Goal: Transaction & Acquisition: Purchase product/service

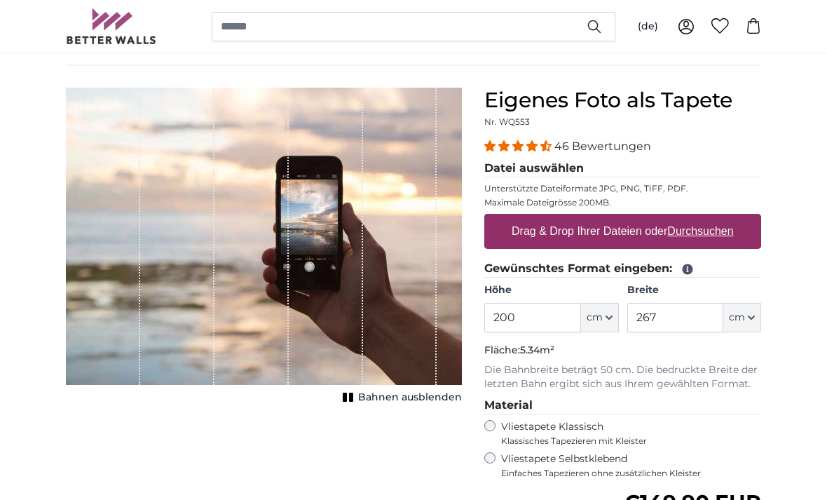
scroll to position [95, 0]
click at [545, 314] on input "200" at bounding box center [532, 317] width 96 height 29
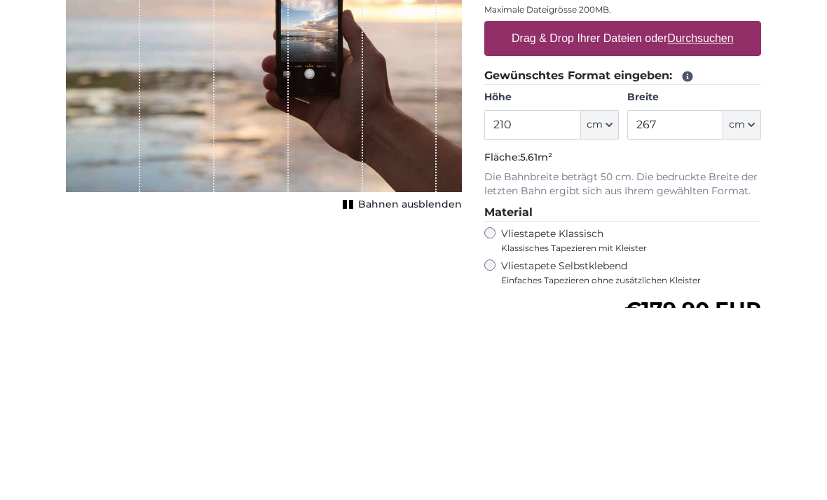
type input "210"
click at [695, 303] on input "267" at bounding box center [675, 317] width 96 height 29
type input "275"
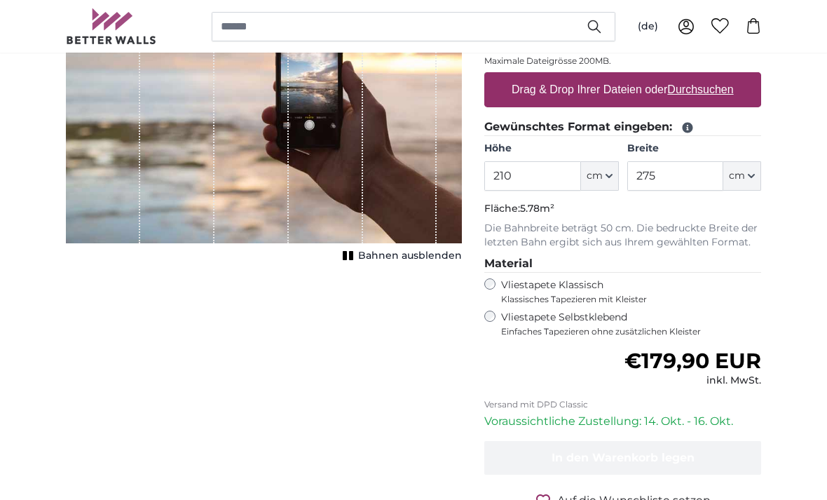
scroll to position [237, 0]
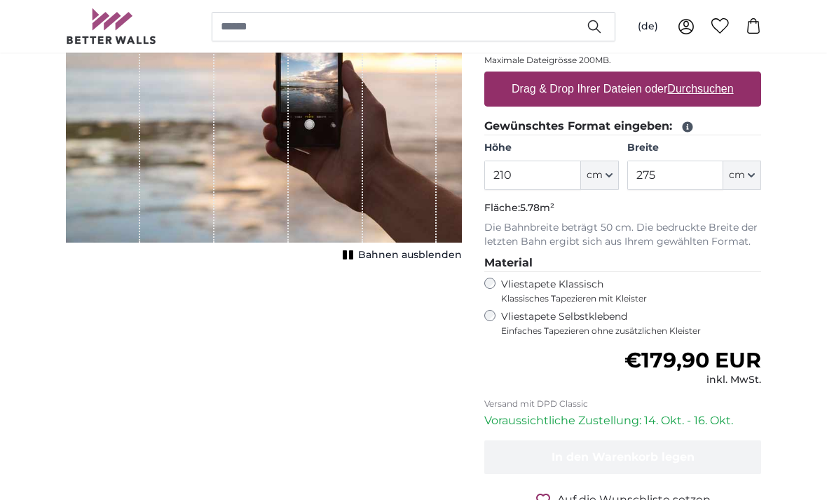
click at [612, 314] on label "Vliestapete Selbstklebend Einfaches Tapezieren ohne zusätzlichen Kleister" at bounding box center [631, 323] width 260 height 27
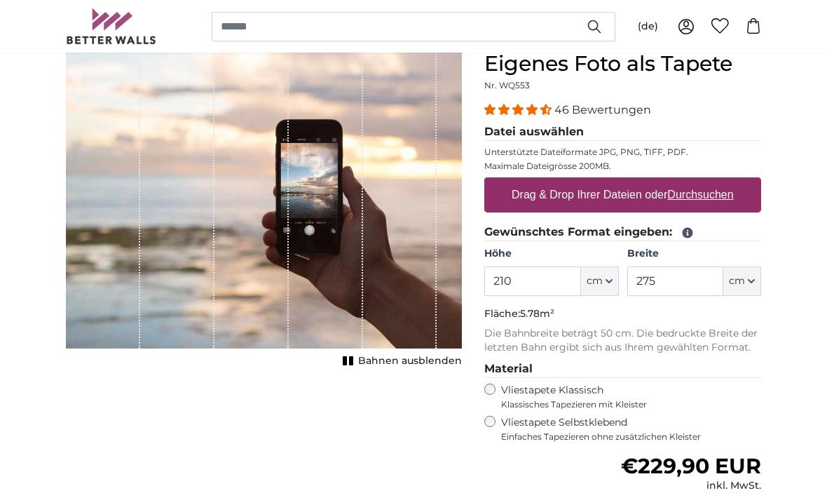
scroll to position [132, 0]
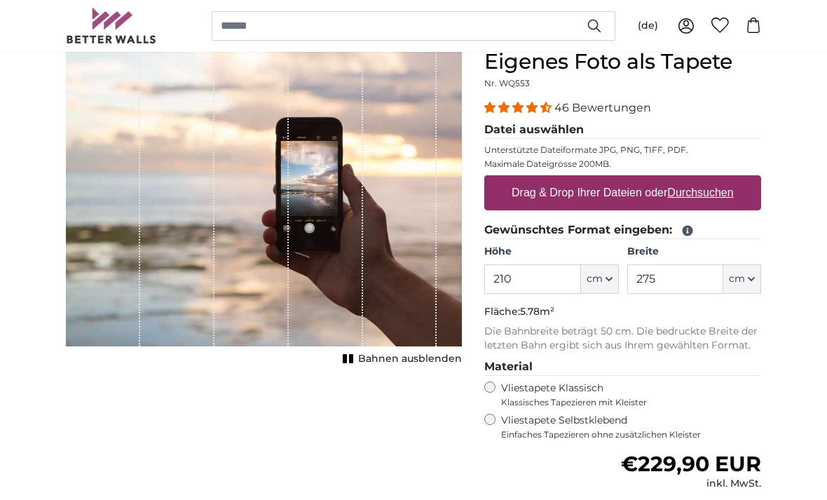
click at [698, 194] on u "Durchsuchen" at bounding box center [701, 193] width 66 height 12
click at [698, 180] on input "Drag & Drop Ihrer Dateien oder Durchsuchen" at bounding box center [622, 178] width 277 height 4
click at [674, 189] on u "Durchsuchen" at bounding box center [701, 192] width 66 height 12
click at [674, 179] on input "Drag & Drop Ihrer Dateien oder Durchsuchen" at bounding box center [622, 177] width 277 height 4
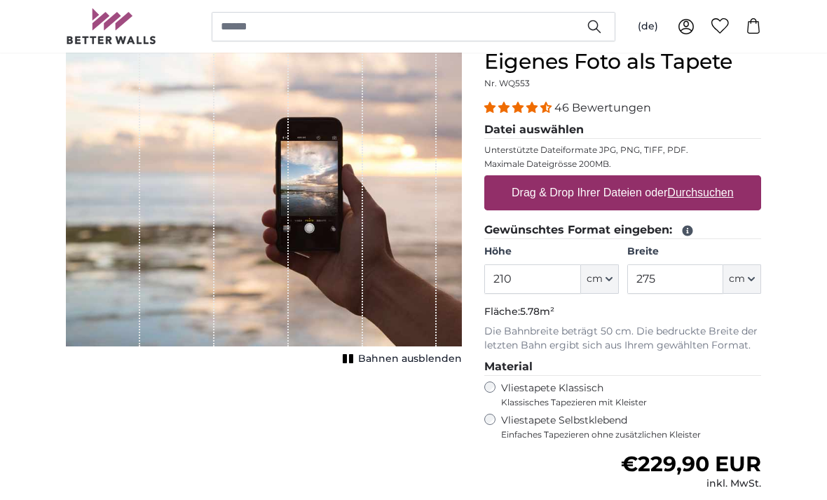
type input "**********"
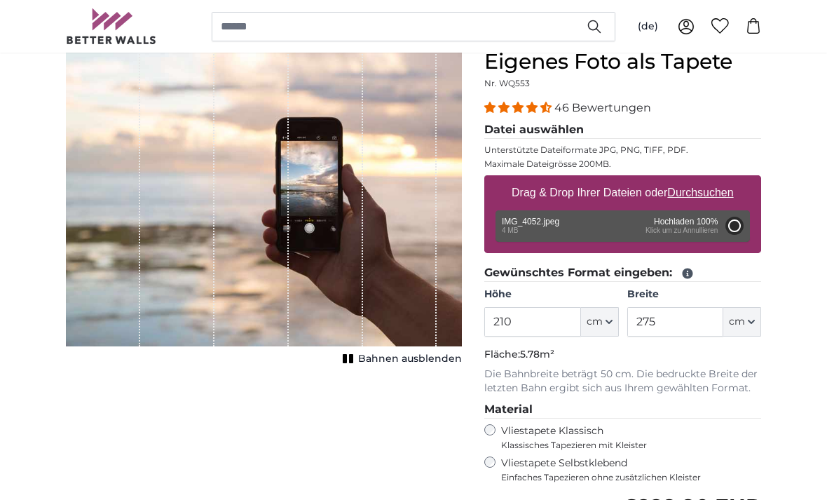
type input "200"
type input "266"
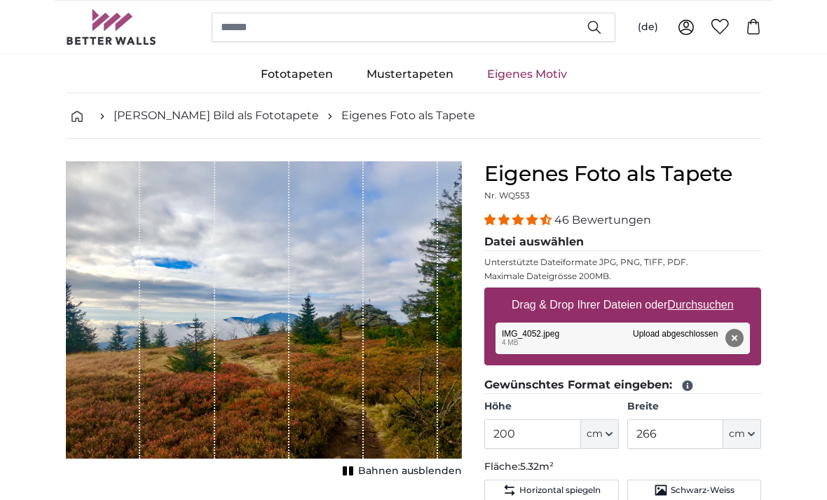
scroll to position [23, 0]
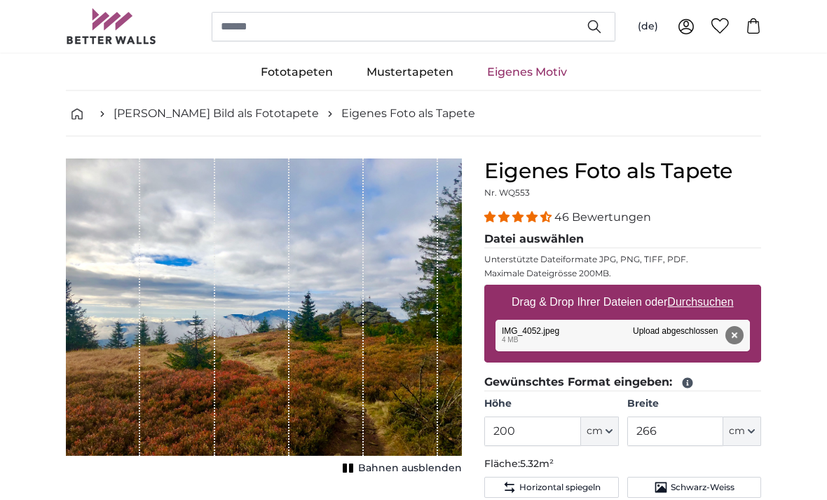
click at [706, 482] on span "Schwarz-Weiss" at bounding box center [703, 487] width 64 height 11
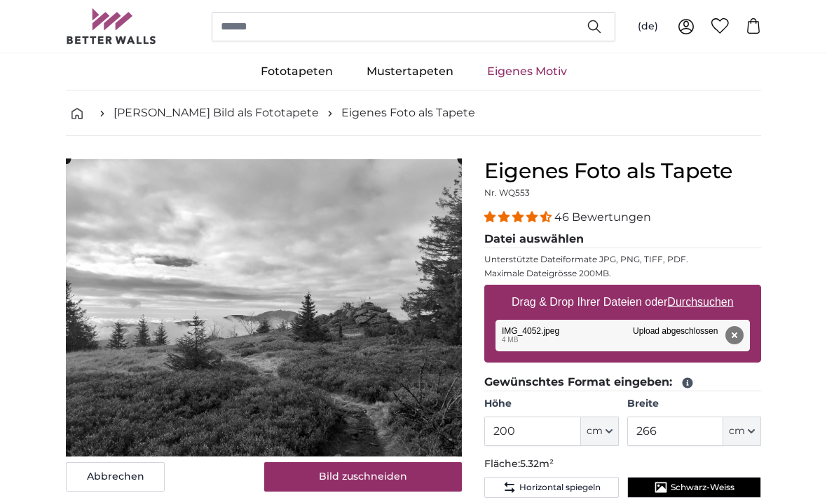
click at [711, 299] on u "Durchsuchen" at bounding box center [701, 302] width 66 height 12
click at [711, 289] on input "Drag & Drop Ihrer Dateien oder Durchsuchen" at bounding box center [622, 287] width 277 height 4
type input "**********"
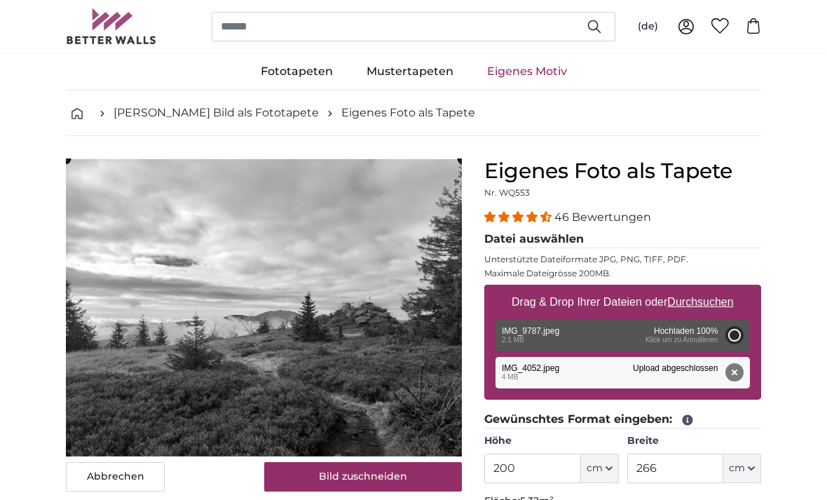
type input "152"
type input "200.6"
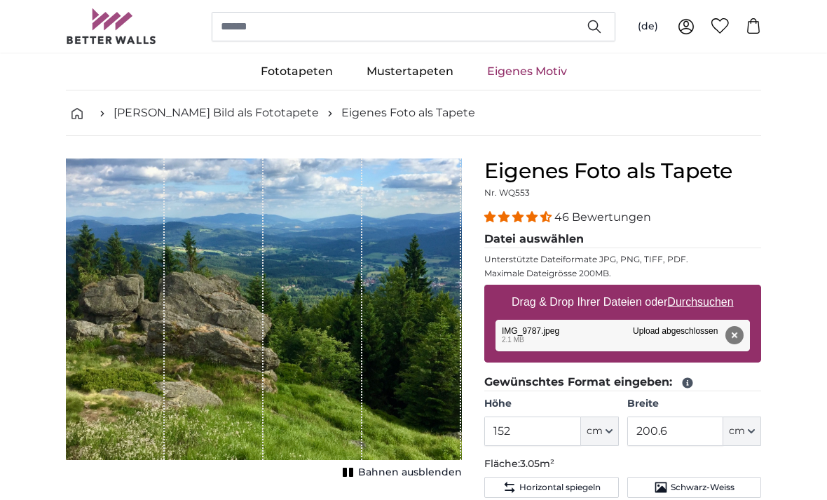
click at [712, 488] on span "Schwarz-Weiss" at bounding box center [703, 486] width 64 height 11
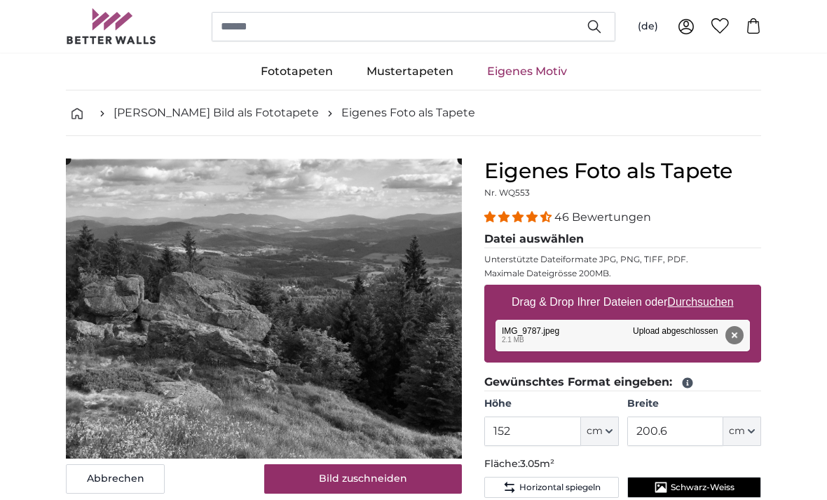
click at [376, 491] on button "Bild zuschneiden" at bounding box center [363, 478] width 198 height 29
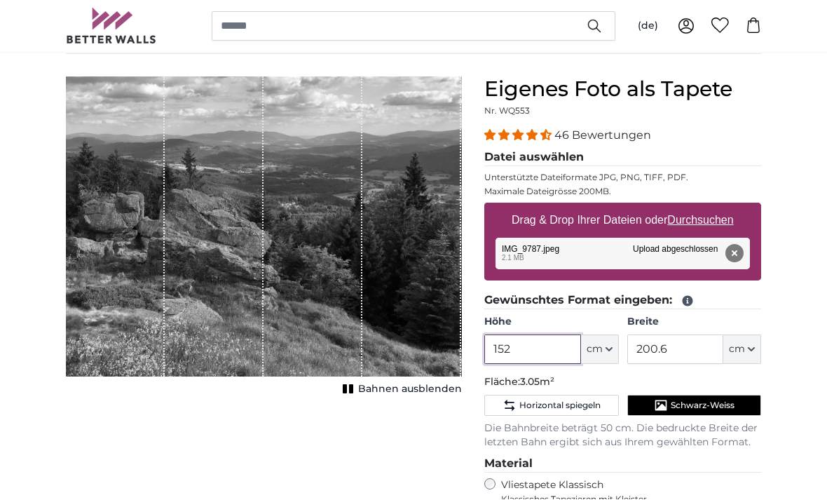
click at [545, 355] on input "152" at bounding box center [532, 349] width 96 height 29
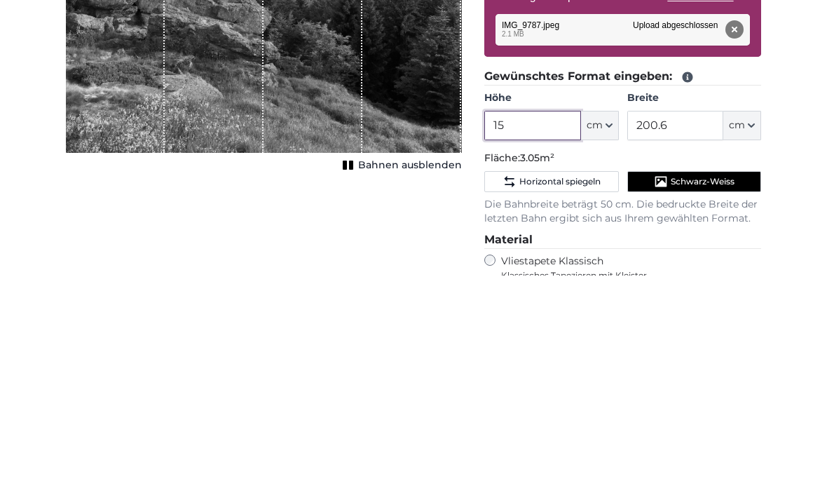
type input "1"
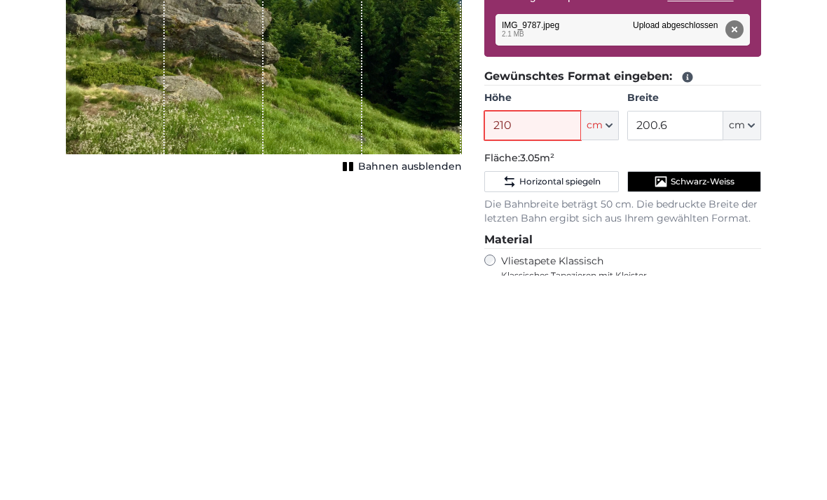
type input "210"
click at [695, 335] on input "200.6" at bounding box center [675, 349] width 96 height 29
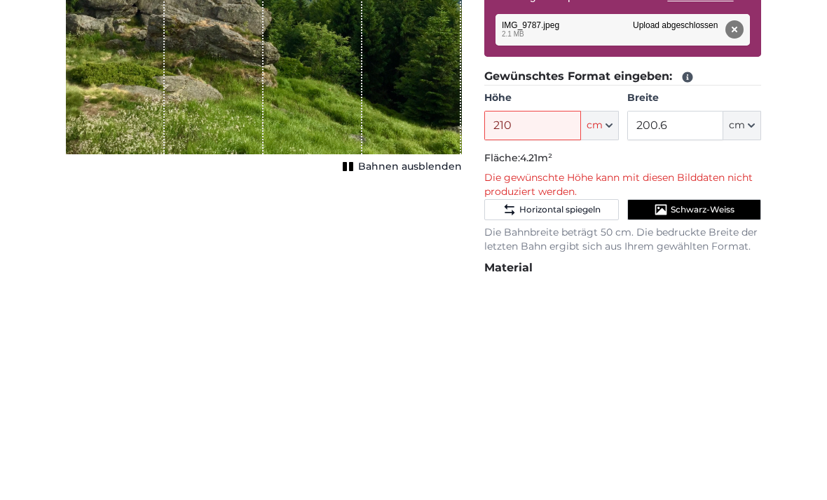
click at [771, 145] on div "Eigenes Foto als Tapete Nr. WQ553 46 Bewertungen Datei auswählen Unterstützte D…" at bounding box center [622, 441] width 299 height 729
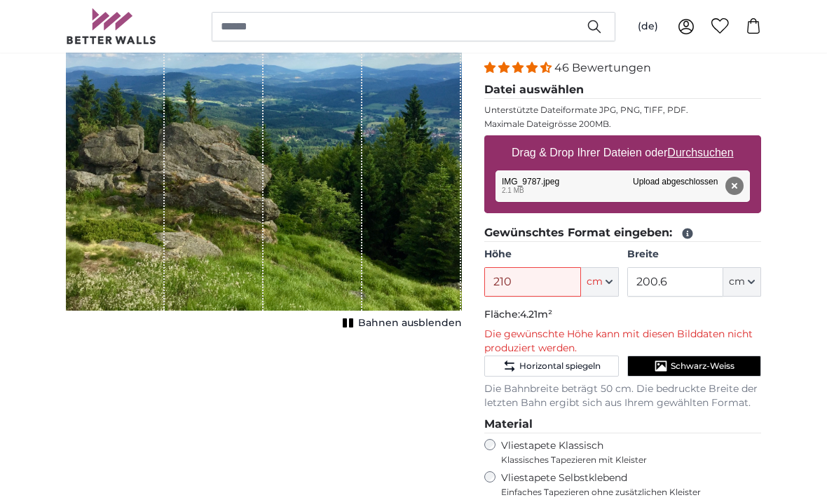
scroll to position [171, 0]
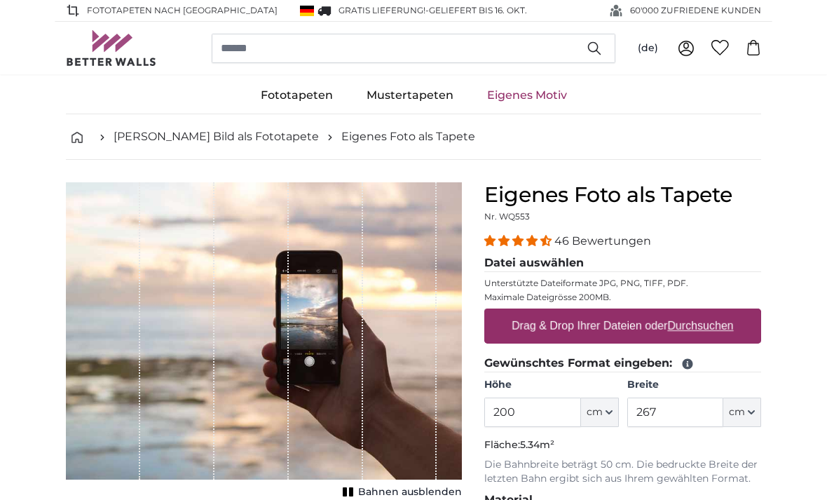
click at [641, 324] on label "Drag & Drop Ihrer Dateien oder Durchsuchen" at bounding box center [622, 326] width 233 height 28
click at [641, 313] on input "Drag & Drop Ihrer Dateien oder Durchsuchen" at bounding box center [622, 310] width 277 height 4
type input "**********"
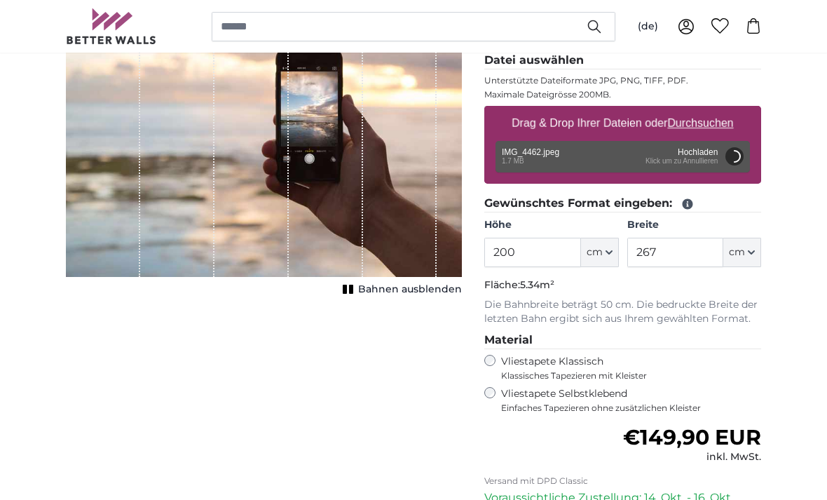
scroll to position [203, 0]
type input "266"
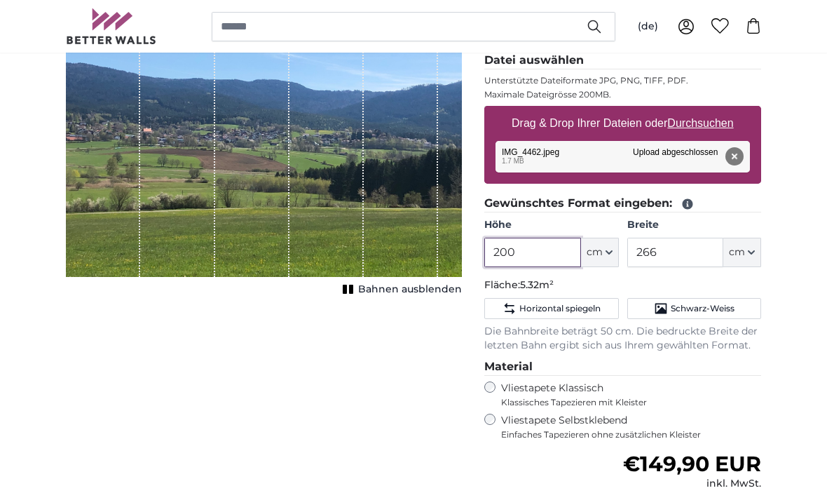
click at [545, 251] on input "200" at bounding box center [532, 252] width 96 height 29
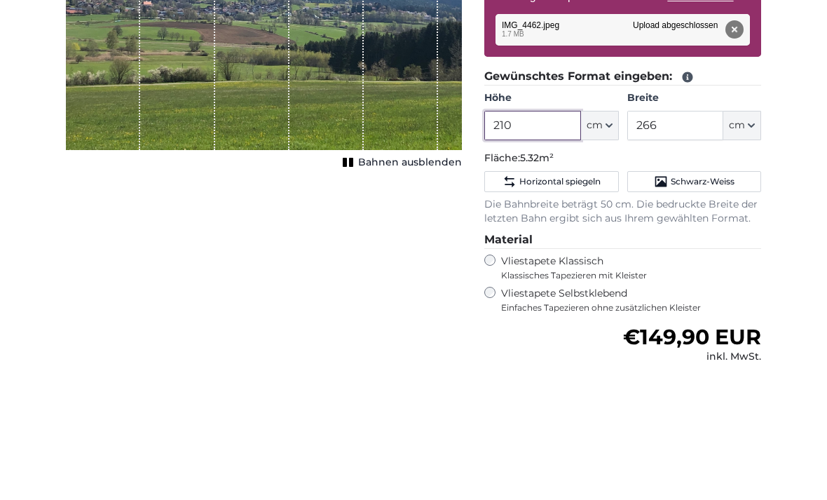
type input "210"
click at [703, 238] on input "266" at bounding box center [675, 252] width 96 height 29
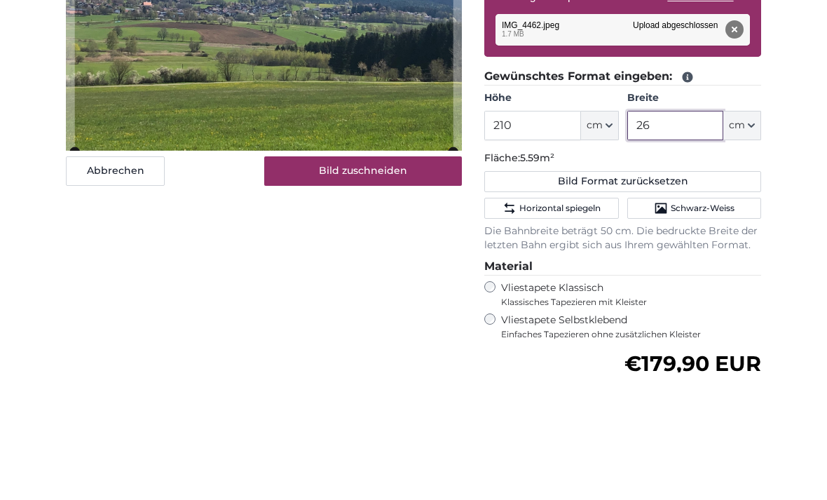
type input "2"
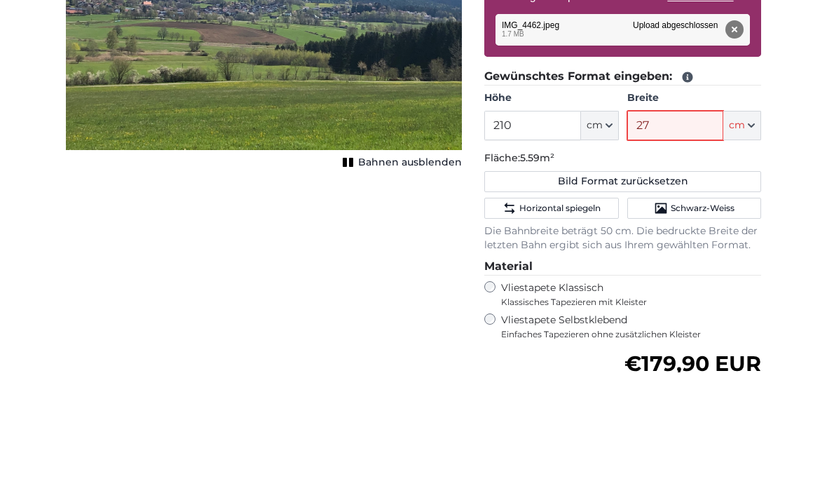
type input "275"
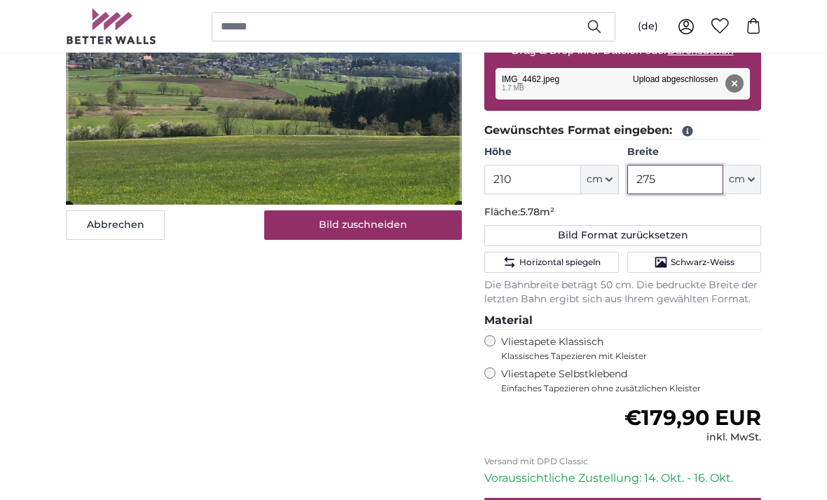
type input "275"
click at [564, 374] on label "Vliestapete Selbstklebend Einfaches Tapezieren ohne zusätzlichen Kleister" at bounding box center [631, 380] width 260 height 27
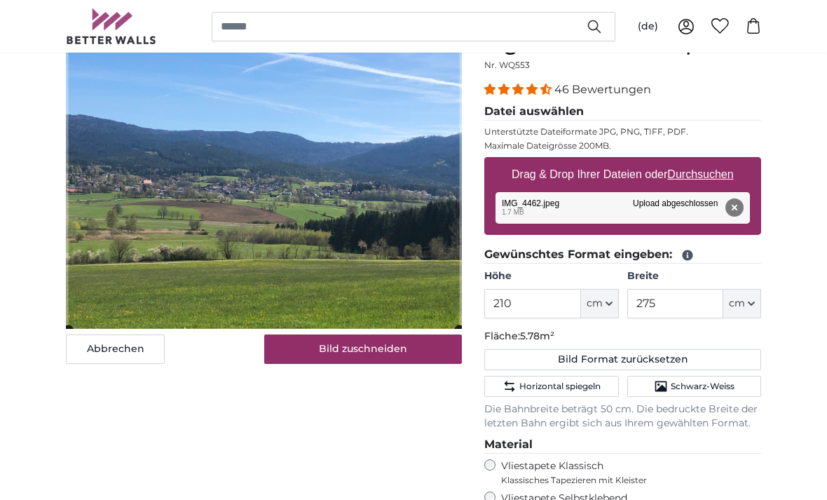
scroll to position [150, 0]
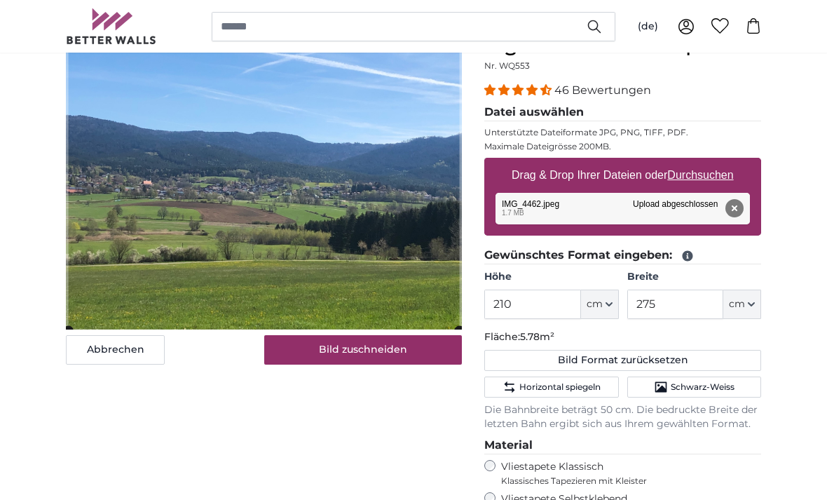
click at [712, 385] on span "Schwarz-Weiss" at bounding box center [703, 387] width 64 height 11
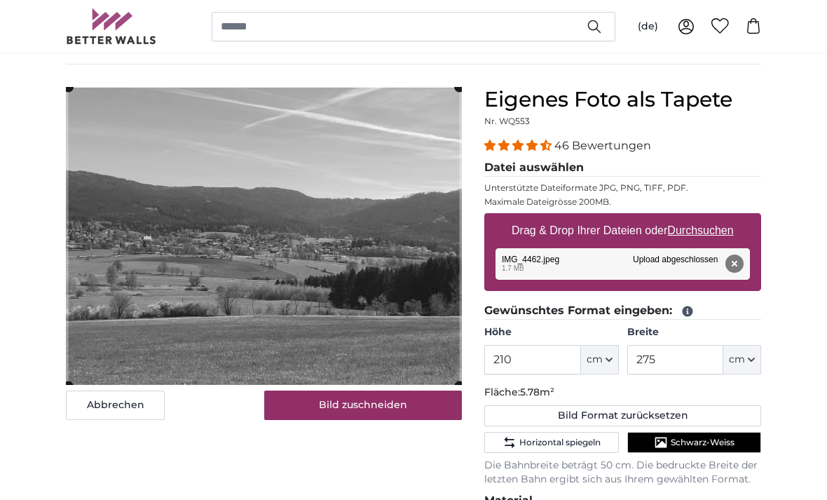
scroll to position [0, 0]
